Goal: Find contact information: Find contact information

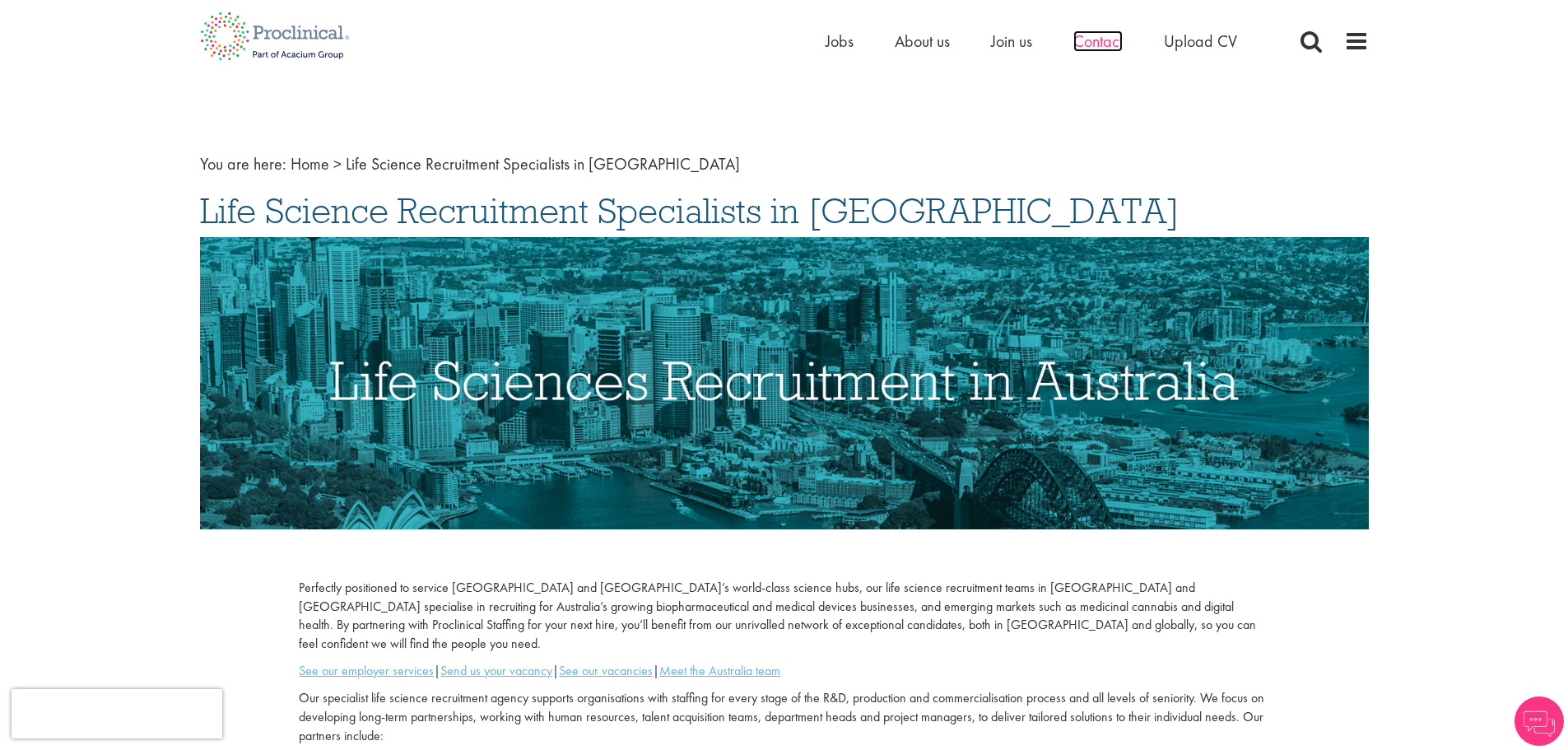
click at [1102, 46] on span "Contact" at bounding box center [1098, 42] width 50 height 22
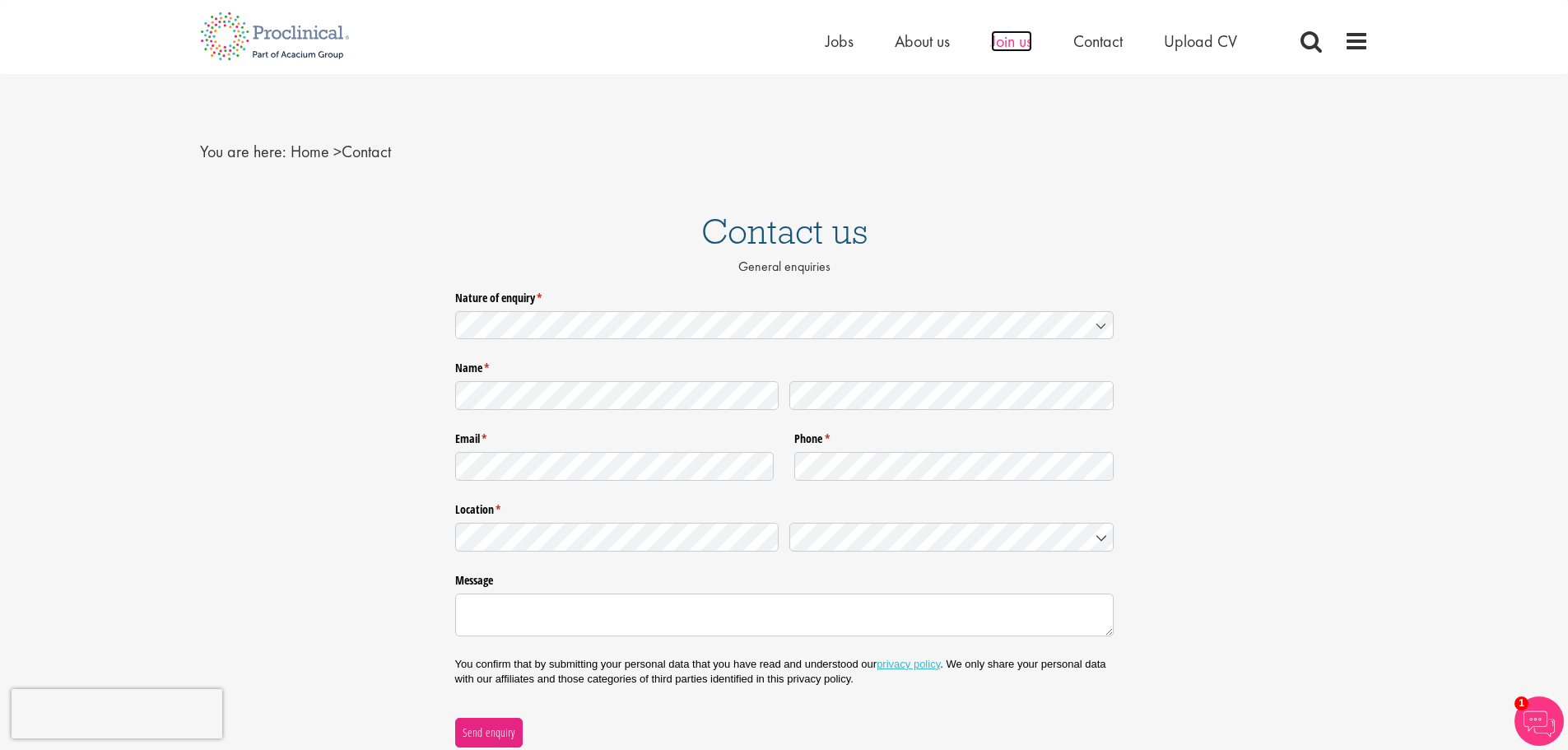
click at [1008, 43] on span "Join us" at bounding box center [1012, 42] width 42 height 22
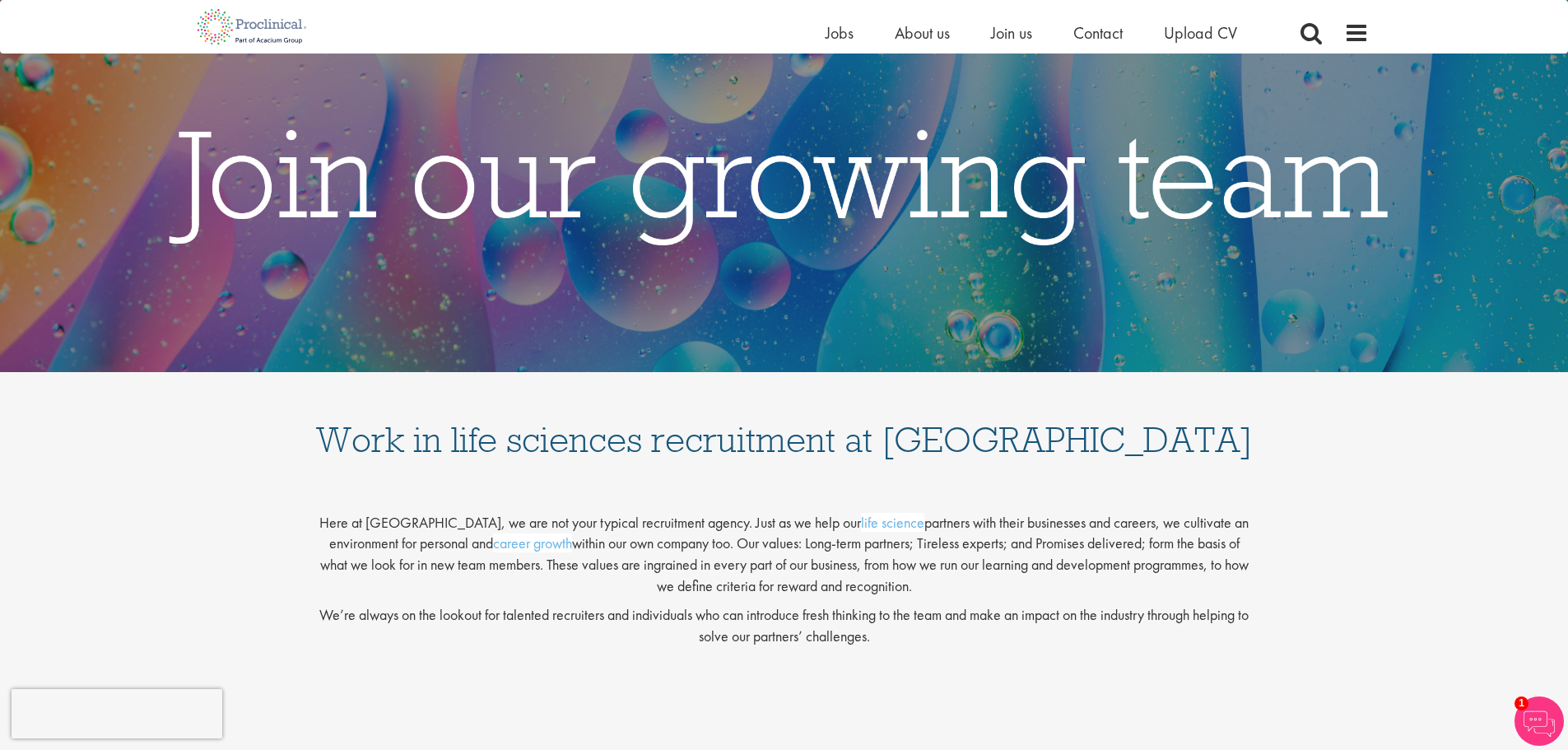
scroll to position [69, 0]
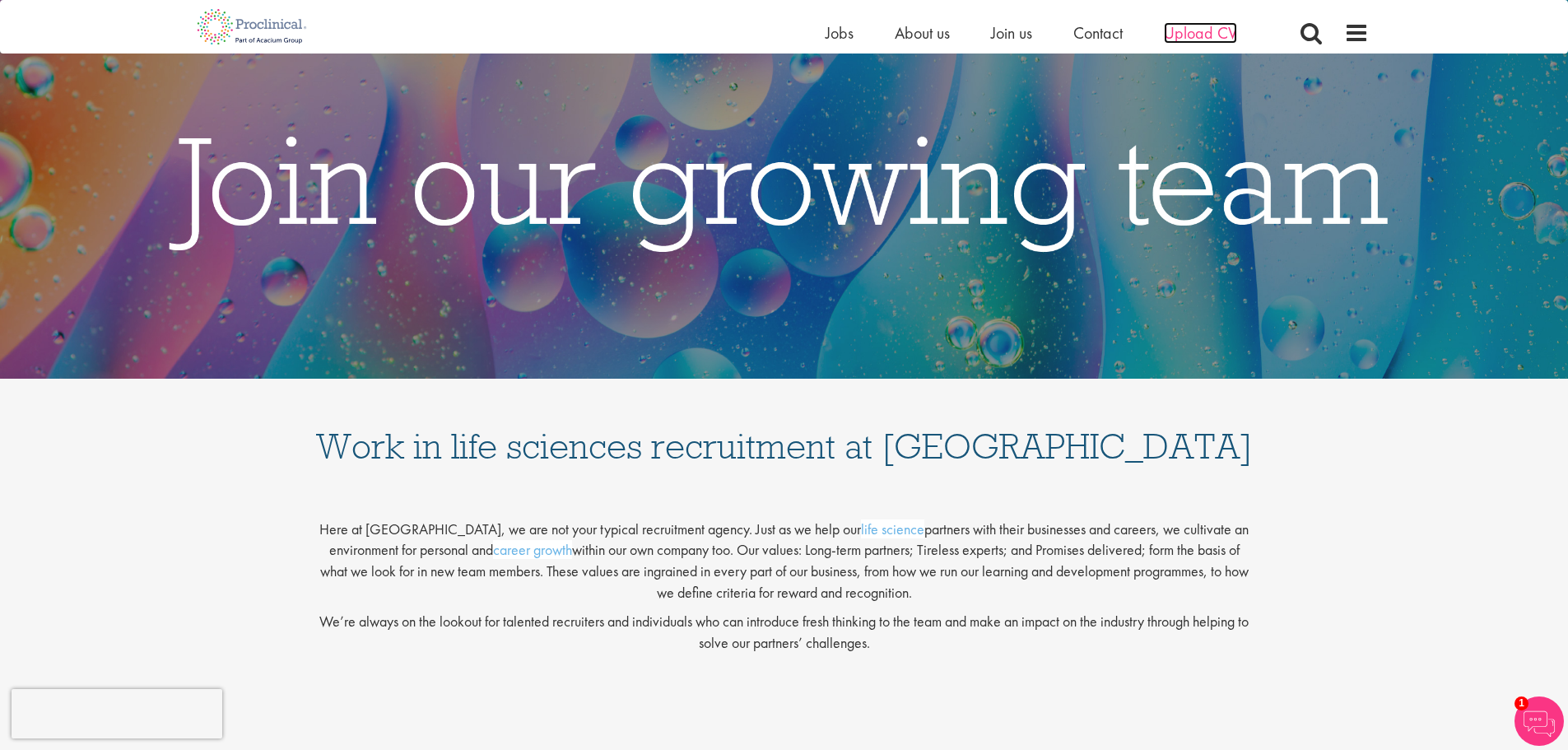
click at [1179, 32] on span "Upload CV" at bounding box center [1200, 33] width 73 height 22
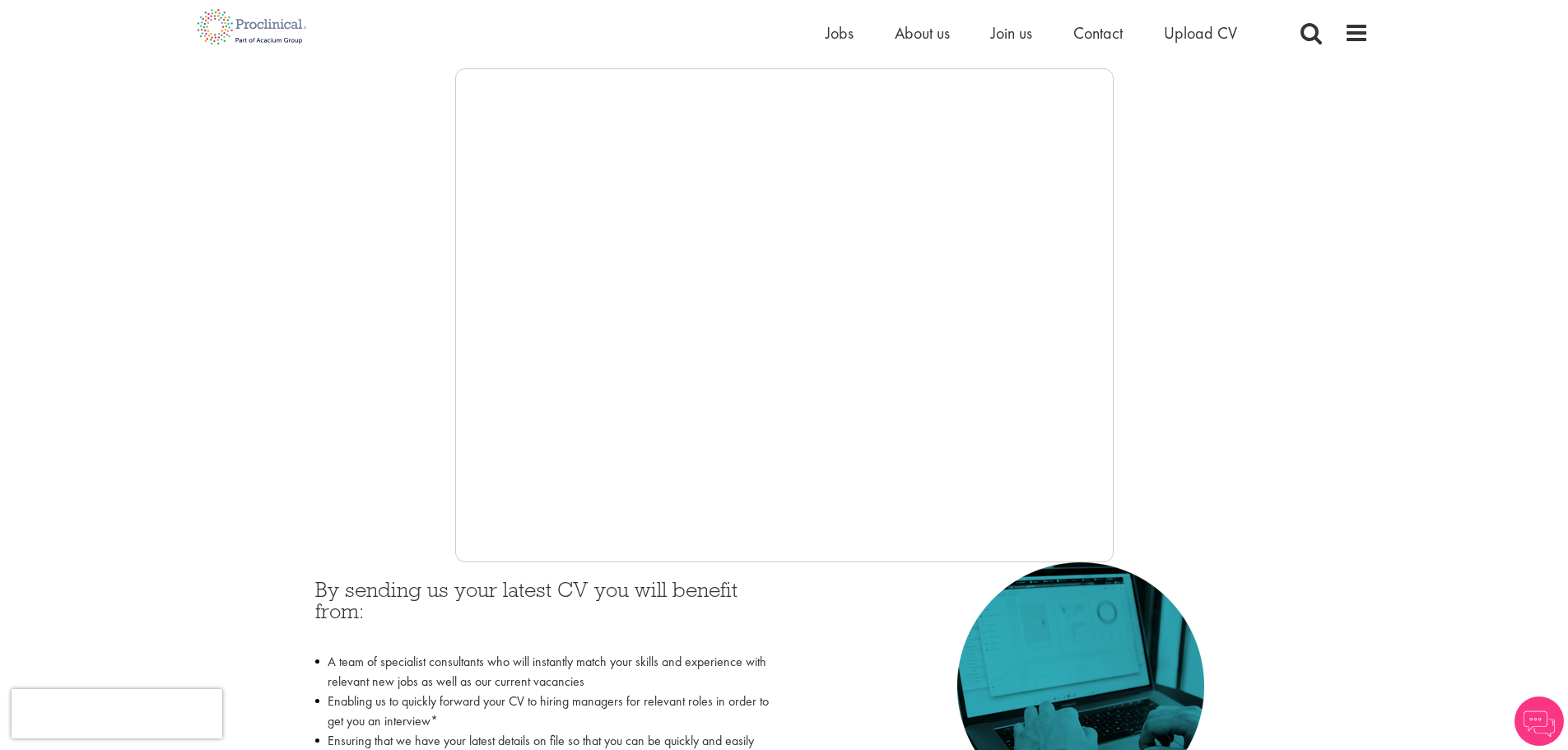
scroll to position [165, 0]
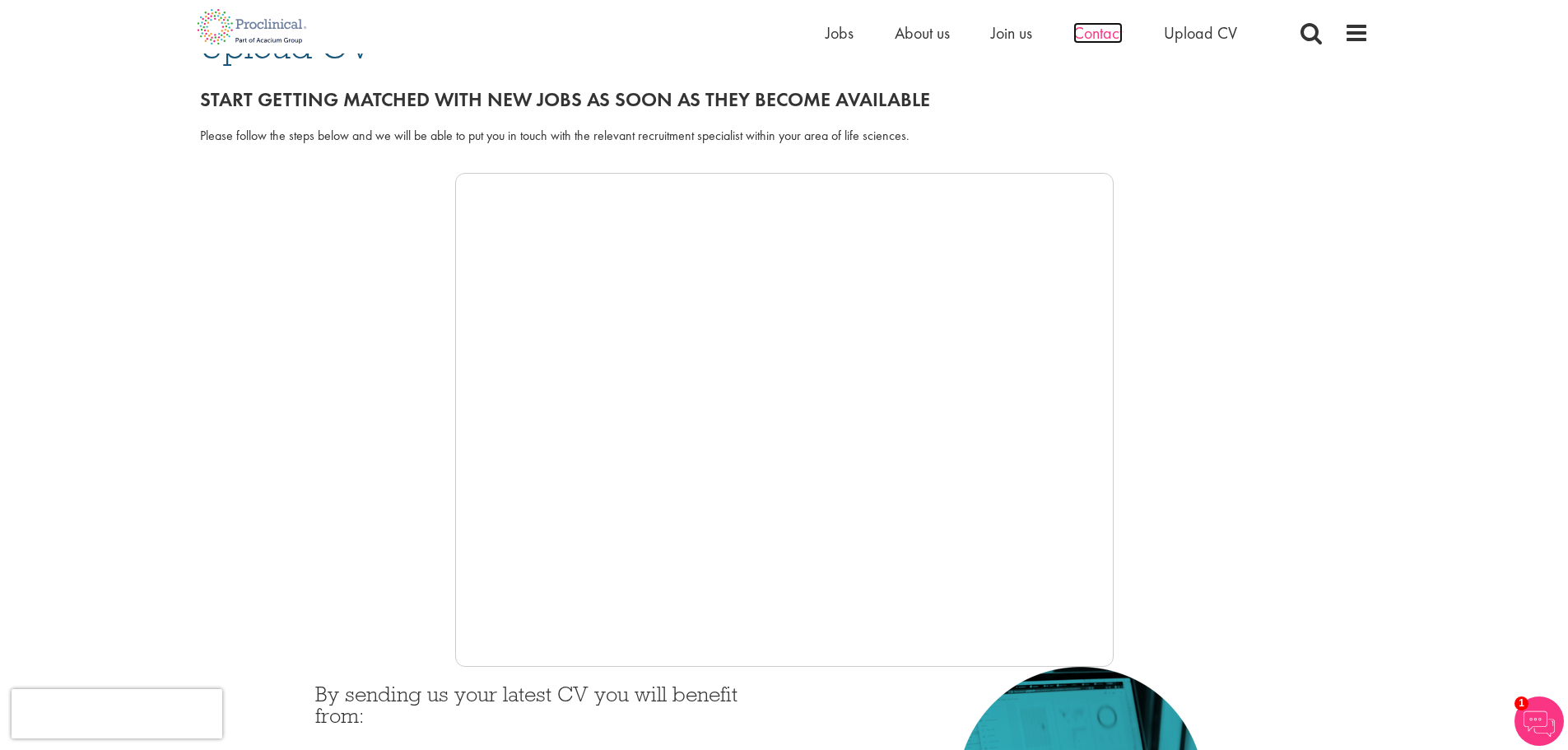
click at [1095, 32] on span "Contact" at bounding box center [1098, 33] width 50 height 22
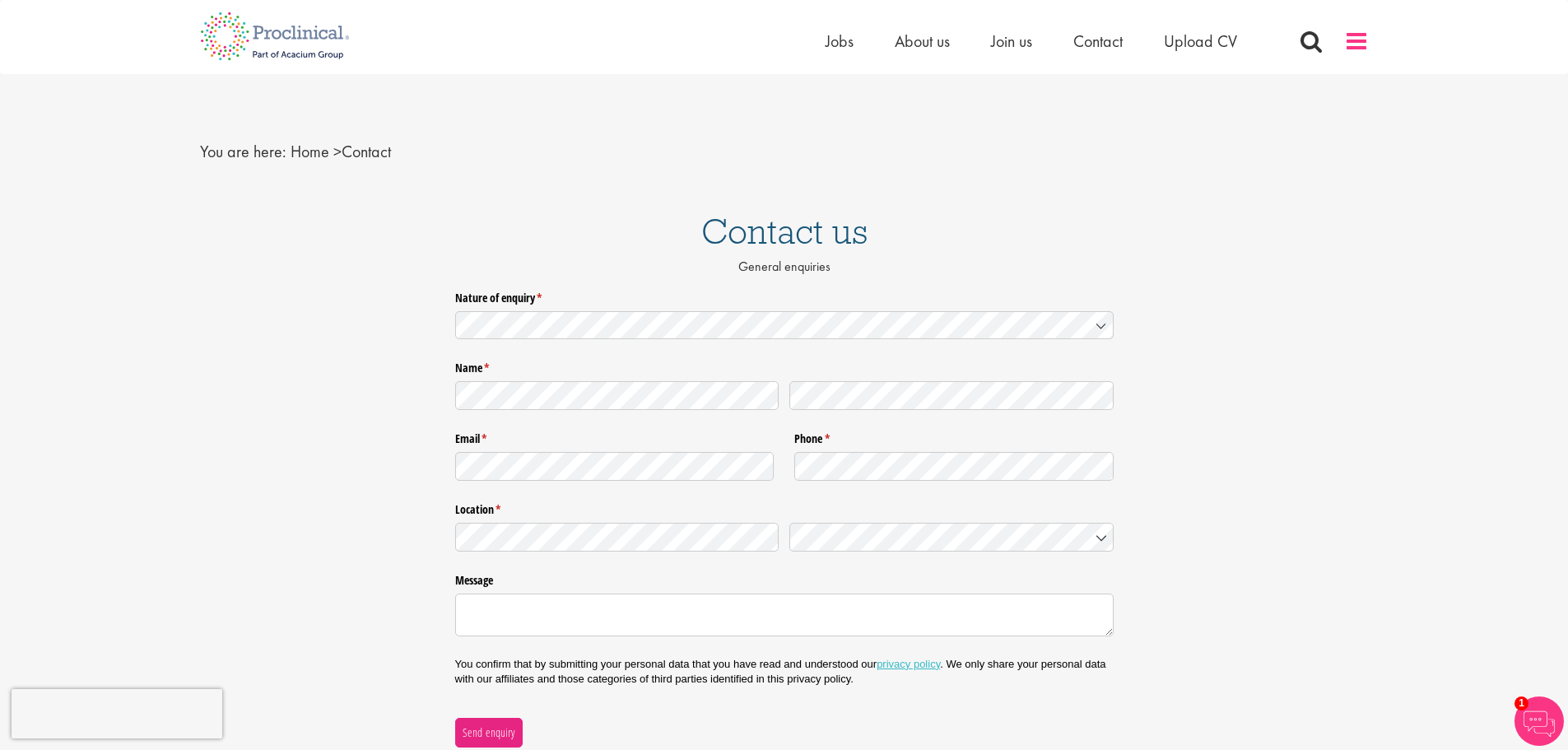
click at [1356, 31] on span at bounding box center [1355, 41] width 24 height 24
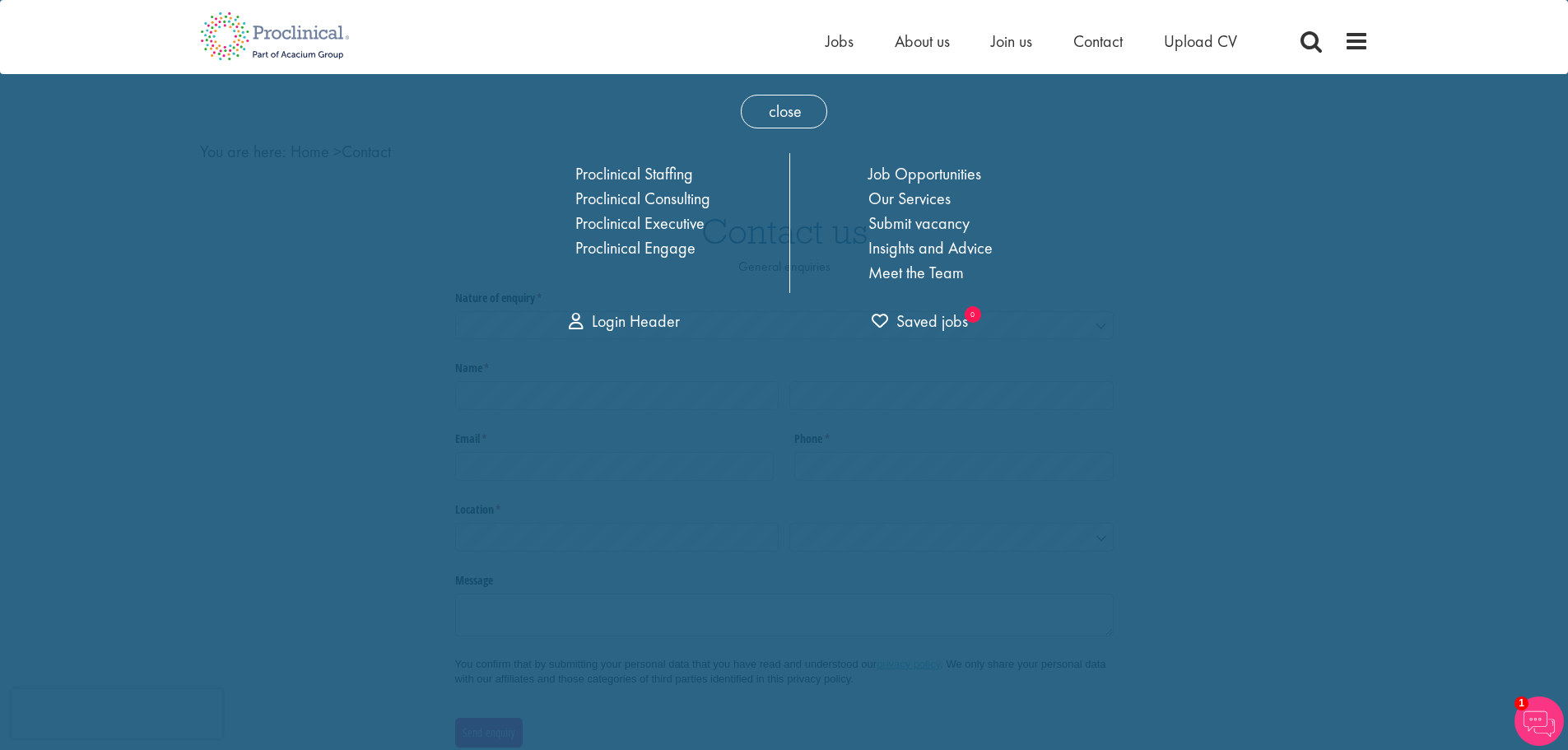
click at [1134, 249] on div "close Home Jobs About us Join us Contact Upload CV Proclinical Staffing Proclin…" at bounding box center [784, 640] width 1568 height 1280
